Goal: Transaction & Acquisition: Purchase product/service

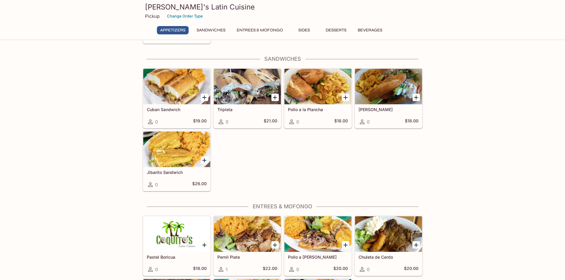
scroll to position [171, 0]
click at [306, 111] on h5 "Pollo a la Plancha" at bounding box center [318, 109] width 60 height 5
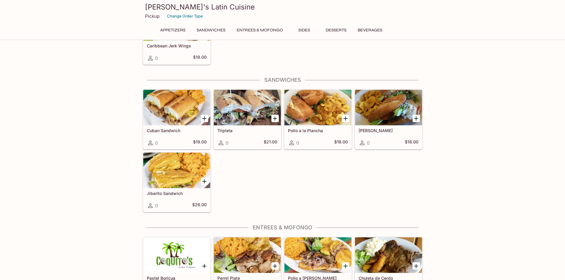
scroll to position [147, 0]
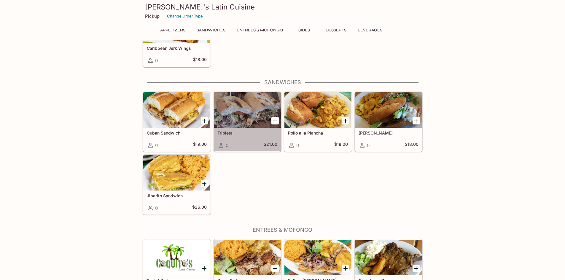
click at [229, 134] on h5 "Tripleta" at bounding box center [247, 132] width 60 height 5
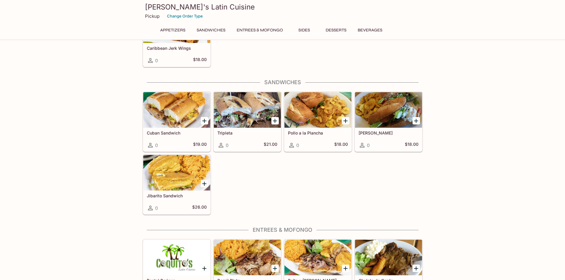
scroll to position [145, 0]
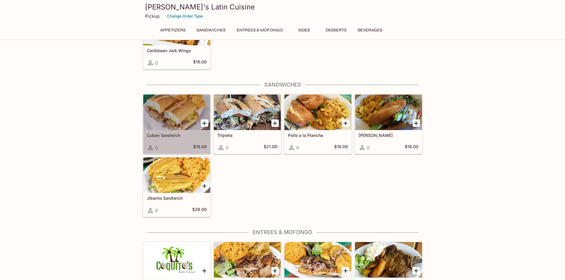
click at [174, 136] on h5 "Cuban Sandwich" at bounding box center [177, 135] width 60 height 5
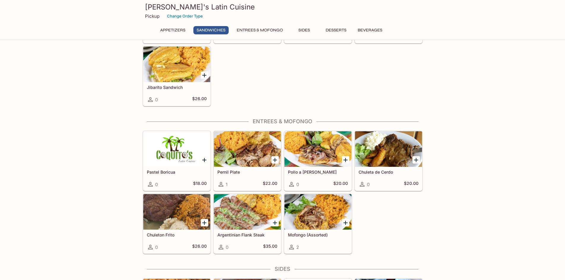
scroll to position [256, 0]
click at [258, 29] on button "Entrees & Mofongo" at bounding box center [259, 30] width 53 height 8
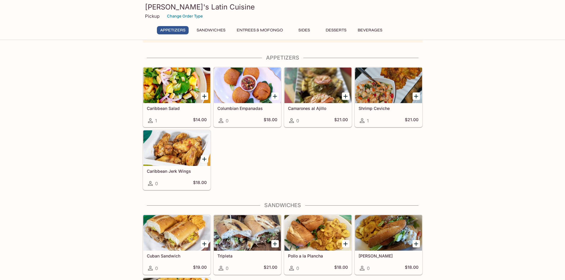
scroll to position [0, 0]
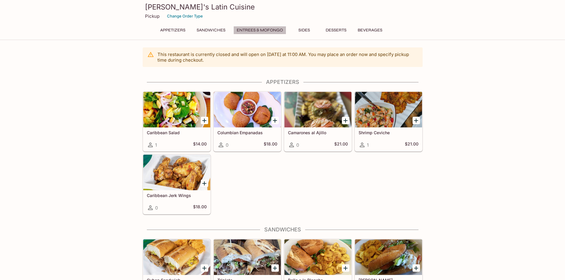
click at [257, 29] on button "Entrees & Mofongo" at bounding box center [259, 30] width 53 height 8
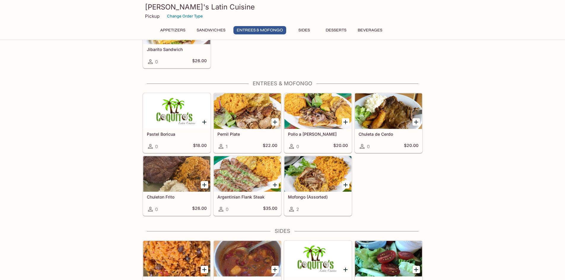
scroll to position [324, 0]
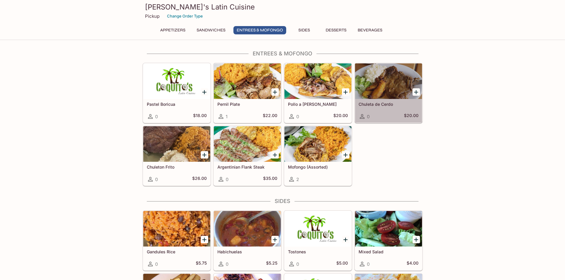
click at [376, 108] on div "Chuleta de Cerdo 0 $20.00" at bounding box center [388, 111] width 67 height 24
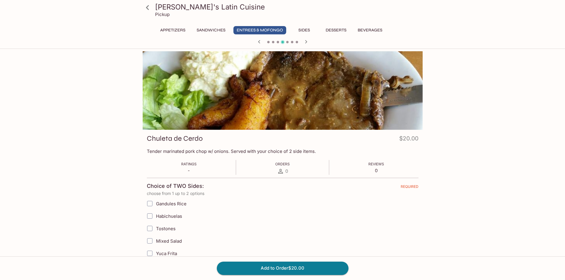
click at [309, 29] on button "Sides" at bounding box center [304, 30] width 27 height 8
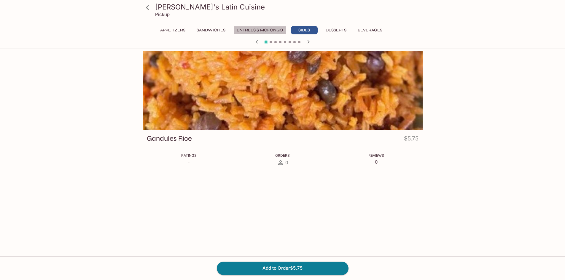
click at [273, 33] on button "Entrees & Mofongo" at bounding box center [259, 30] width 53 height 8
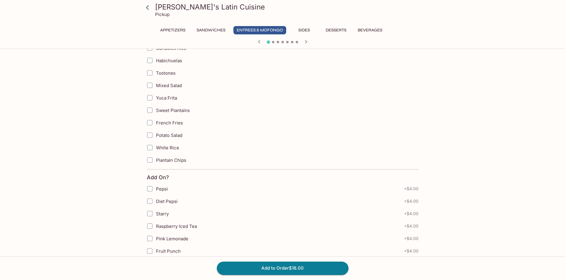
scroll to position [156, 0]
click at [213, 29] on button "Sandwiches" at bounding box center [210, 30] width 35 height 8
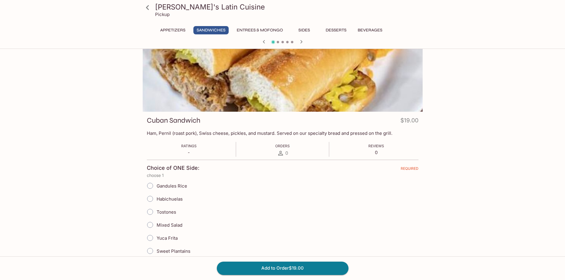
scroll to position [0, 0]
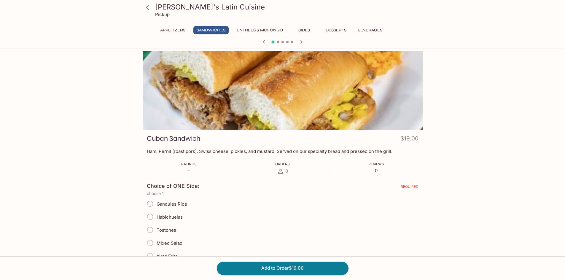
click at [167, 30] on button "Appetizers" at bounding box center [173, 30] width 32 height 8
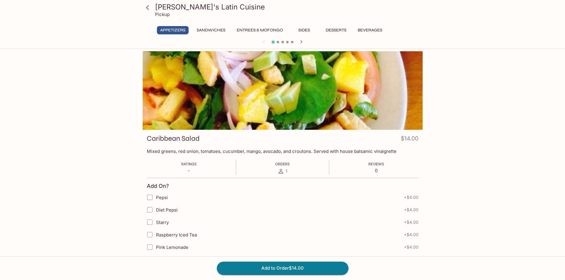
click at [152, 9] on icon at bounding box center [147, 7] width 10 height 10
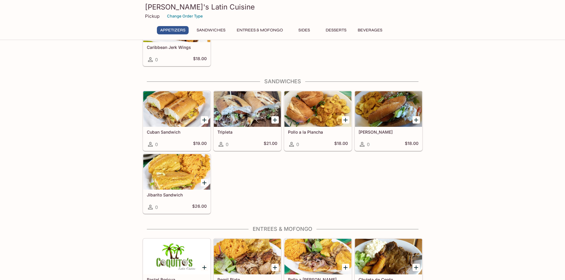
scroll to position [149, 0]
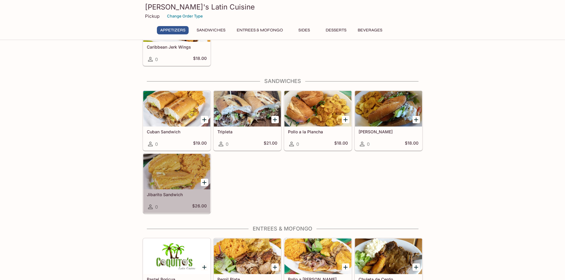
click at [169, 194] on h5 "Jibarito Sandwich" at bounding box center [177, 194] width 60 height 5
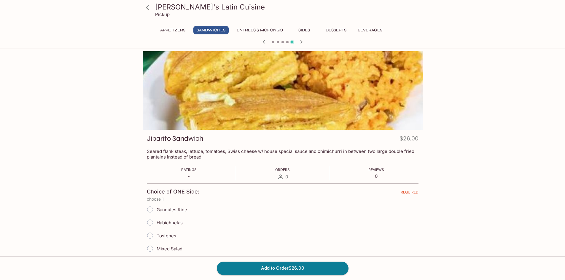
click at [214, 30] on button "Sandwiches" at bounding box center [210, 30] width 35 height 8
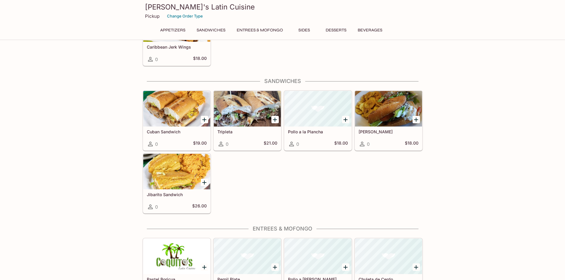
scroll to position [146, 0]
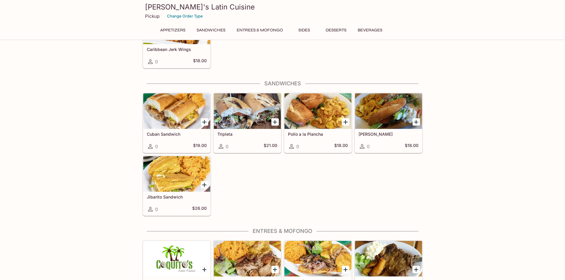
click at [305, 136] on h5 "Pollo a la Plancha" at bounding box center [318, 134] width 60 height 5
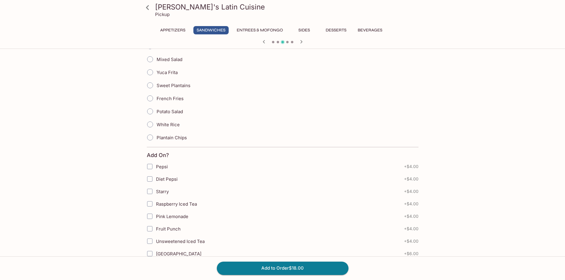
scroll to position [202, 0]
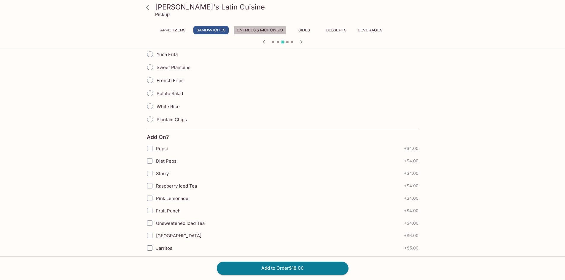
click at [246, 27] on button "Entrees & Mofongo" at bounding box center [259, 30] width 53 height 8
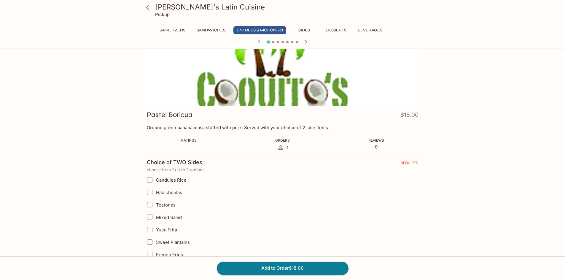
scroll to position [0, 0]
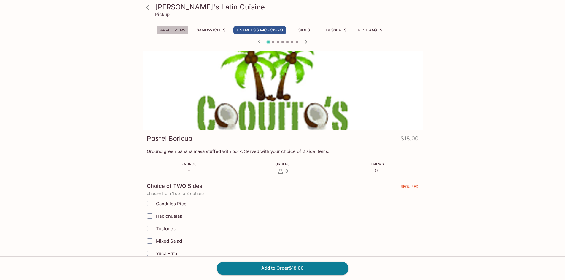
click at [168, 30] on button "Appetizers" at bounding box center [173, 30] width 32 height 8
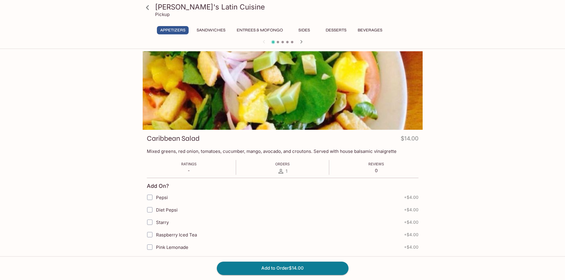
click at [151, 7] on icon at bounding box center [147, 7] width 10 height 10
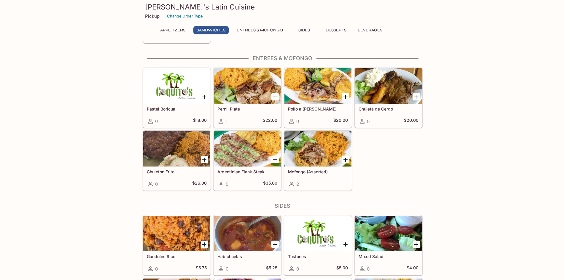
scroll to position [290, 0]
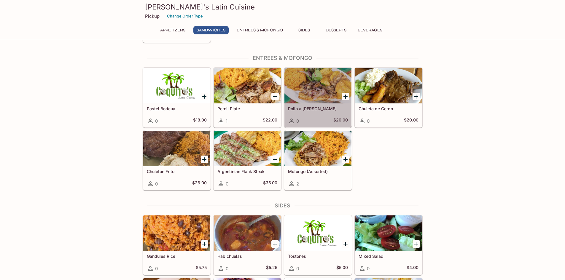
click at [307, 108] on h5 "Pollo a [PERSON_NAME]" at bounding box center [318, 108] width 60 height 5
